Goal: Information Seeking & Learning: Learn about a topic

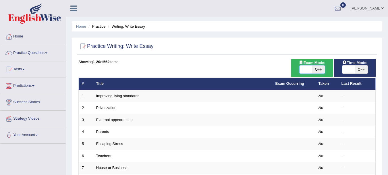
click at [316, 71] on span "OFF" at bounding box center [319, 69] width 13 height 8
checkbox input "true"
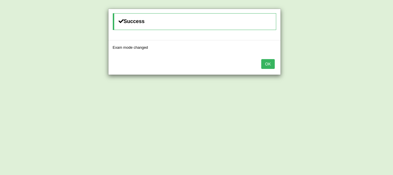
click at [265, 61] on button "OK" at bounding box center [267, 64] width 13 height 10
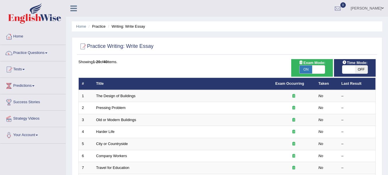
click at [356, 69] on span "OFF" at bounding box center [361, 69] width 13 height 8
checkbox input "true"
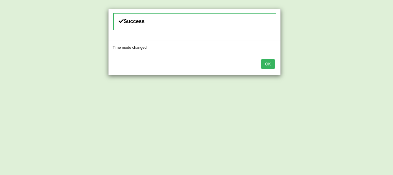
click at [269, 63] on button "OK" at bounding box center [267, 64] width 13 height 10
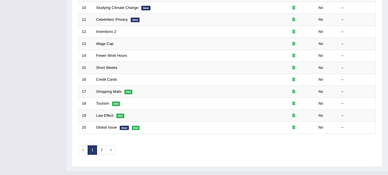
scroll to position [206, 0]
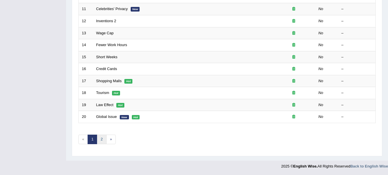
click at [100, 137] on link "2" at bounding box center [101, 138] width 9 height 9
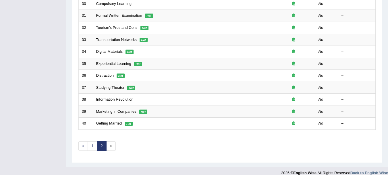
scroll to position [206, 0]
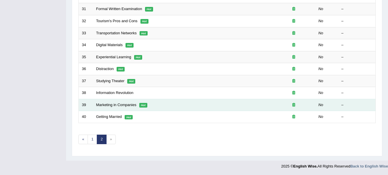
click at [110, 108] on td "Marketing in Companies Hot" at bounding box center [182, 105] width 179 height 12
click at [113, 106] on link "Marketing in Companies" at bounding box center [116, 104] width 40 height 4
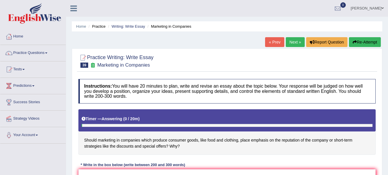
click at [277, 43] on link "« Prev" at bounding box center [274, 42] width 19 height 10
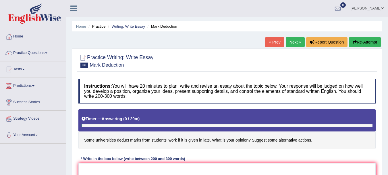
click at [267, 40] on link "« Prev" at bounding box center [274, 42] width 19 height 10
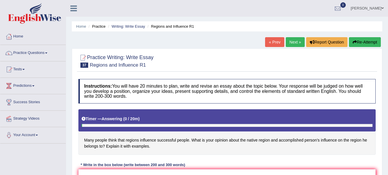
scroll to position [127, 0]
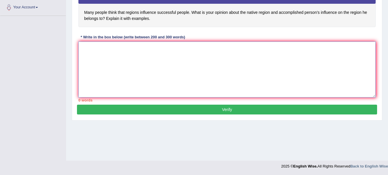
click at [261, 54] on textarea at bounding box center [227, 69] width 298 height 56
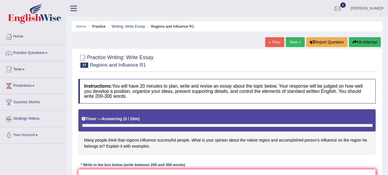
click at [269, 45] on link "« Prev" at bounding box center [274, 42] width 19 height 10
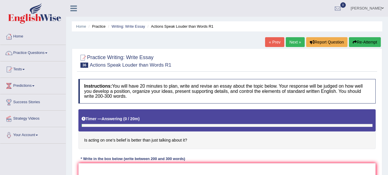
click at [271, 45] on link "« Prev" at bounding box center [274, 42] width 19 height 10
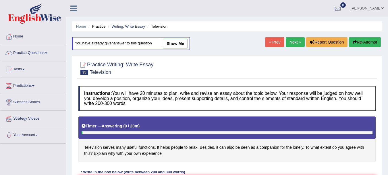
click at [382, 123] on div "Practice Writing: Write Essay 35 Television Instructions: You will have 20 minu…" at bounding box center [227, 154] width 311 height 199
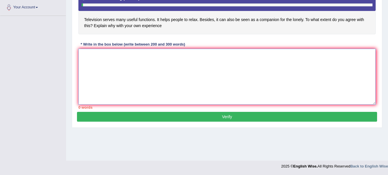
click at [308, 87] on textarea at bounding box center [227, 77] width 298 height 56
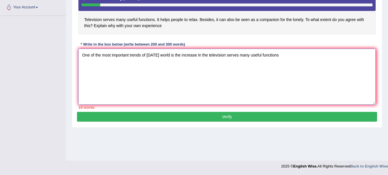
click at [308, 86] on textarea "One of the most important trends of [DATE] world is the increase in the televis…" at bounding box center [227, 77] width 298 height 56
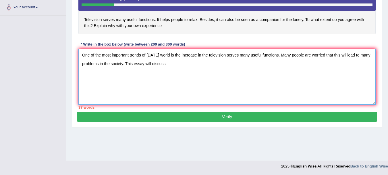
click at [308, 86] on textarea "One of the most important trends of [DATE] world is the increase in the televis…" at bounding box center [227, 77] width 298 height 56
click at [234, 67] on textarea "One of the most important trends of [DATE] world is the increase in the televis…" at bounding box center [227, 77] width 298 height 56
type textarea "One of the most important trends of [DATE] world is the increase in the televis…"
